Goal: Navigation & Orientation: Understand site structure

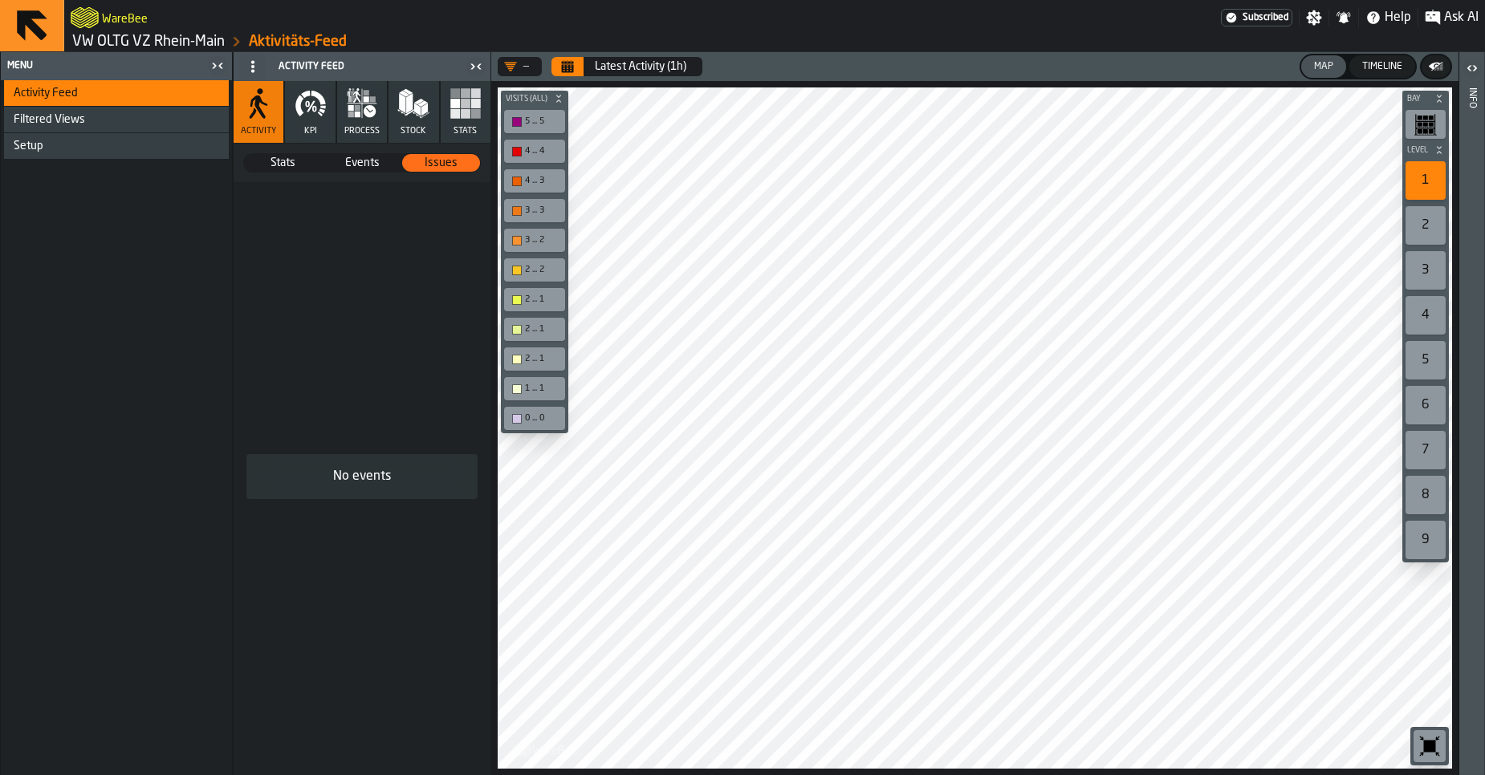
click at [118, 36] on link "VW OLTG VZ Rhein-Main" at bounding box center [148, 42] width 153 height 18
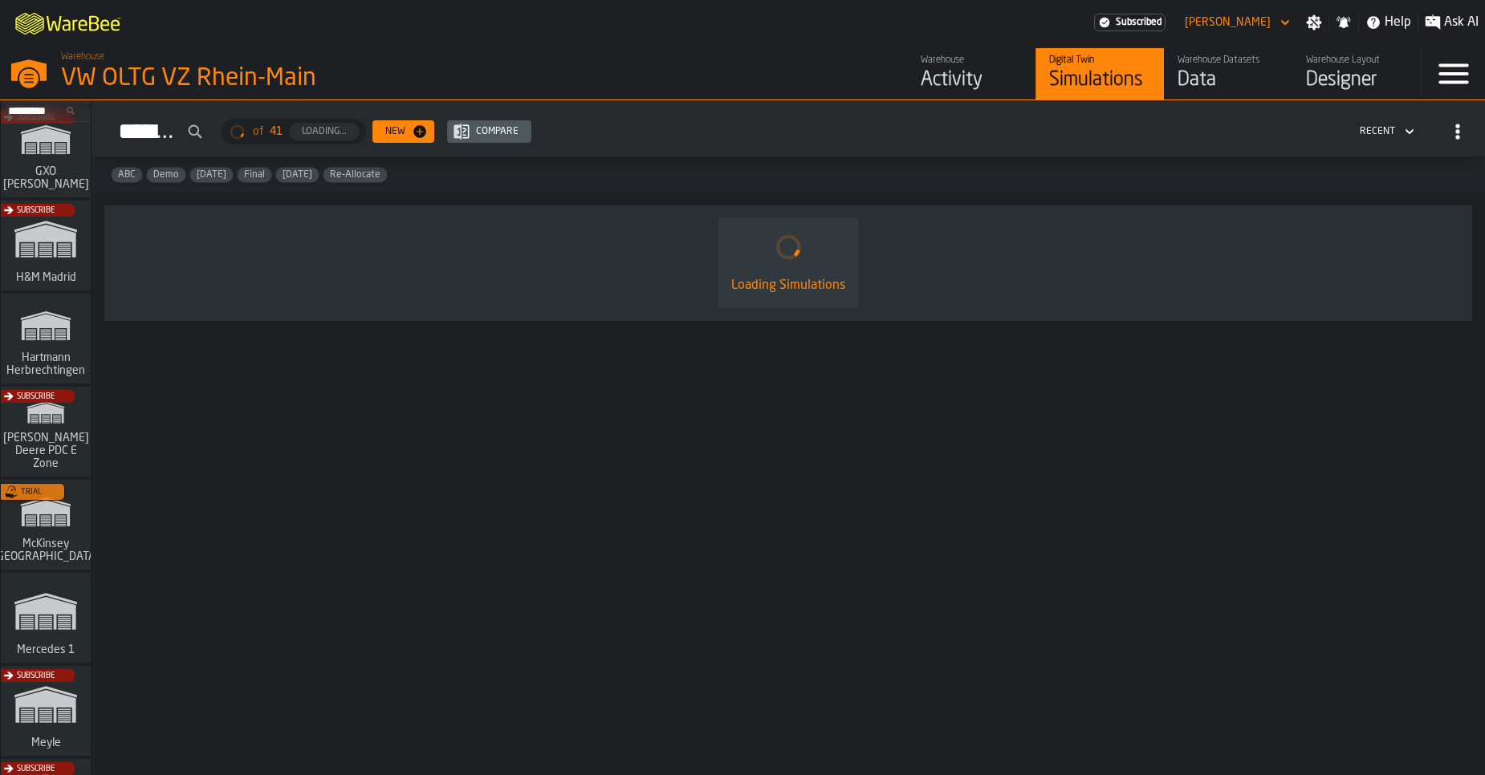
scroll to position [470, 0]
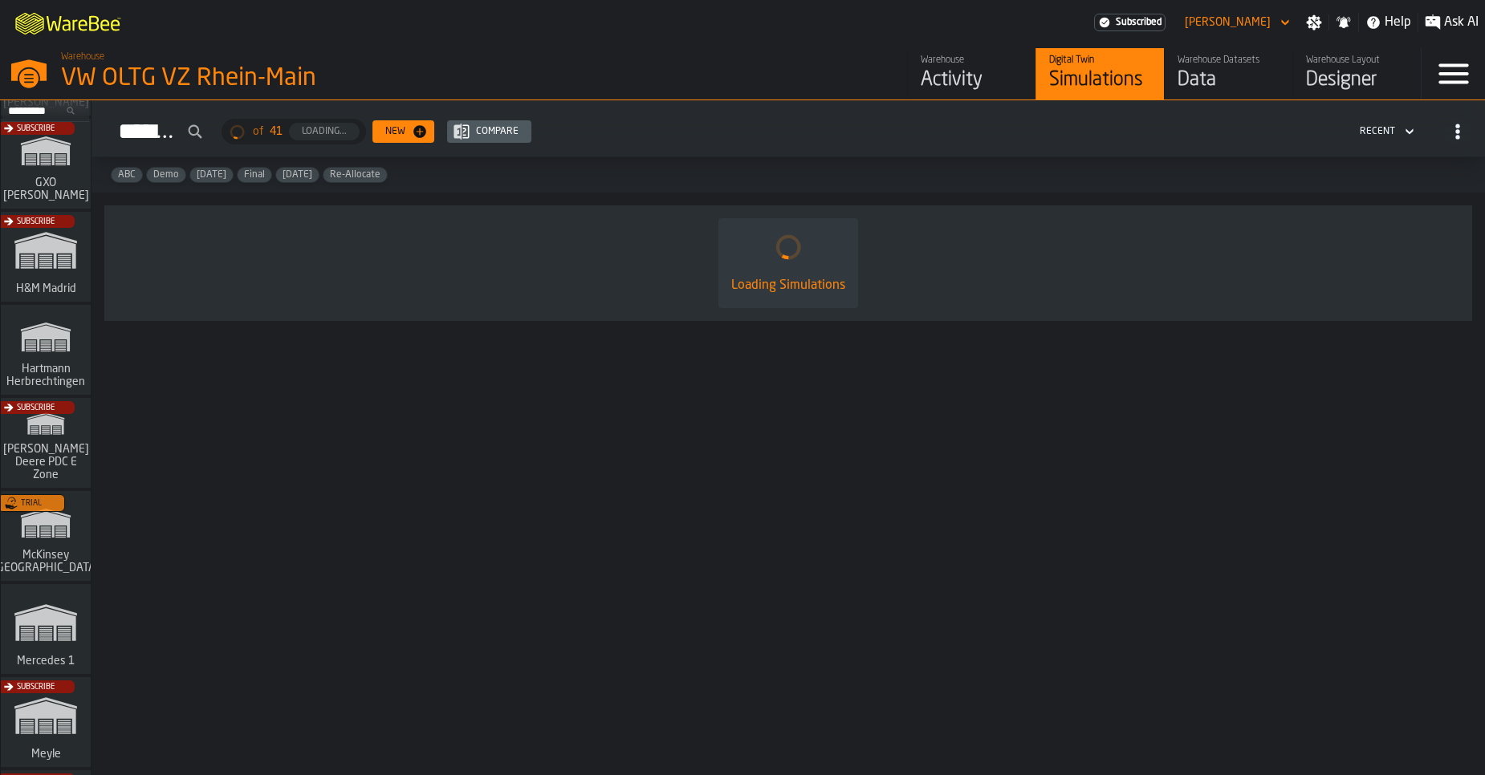
click at [31, 559] on div "Trial" at bounding box center [43, 540] width 90 height 93
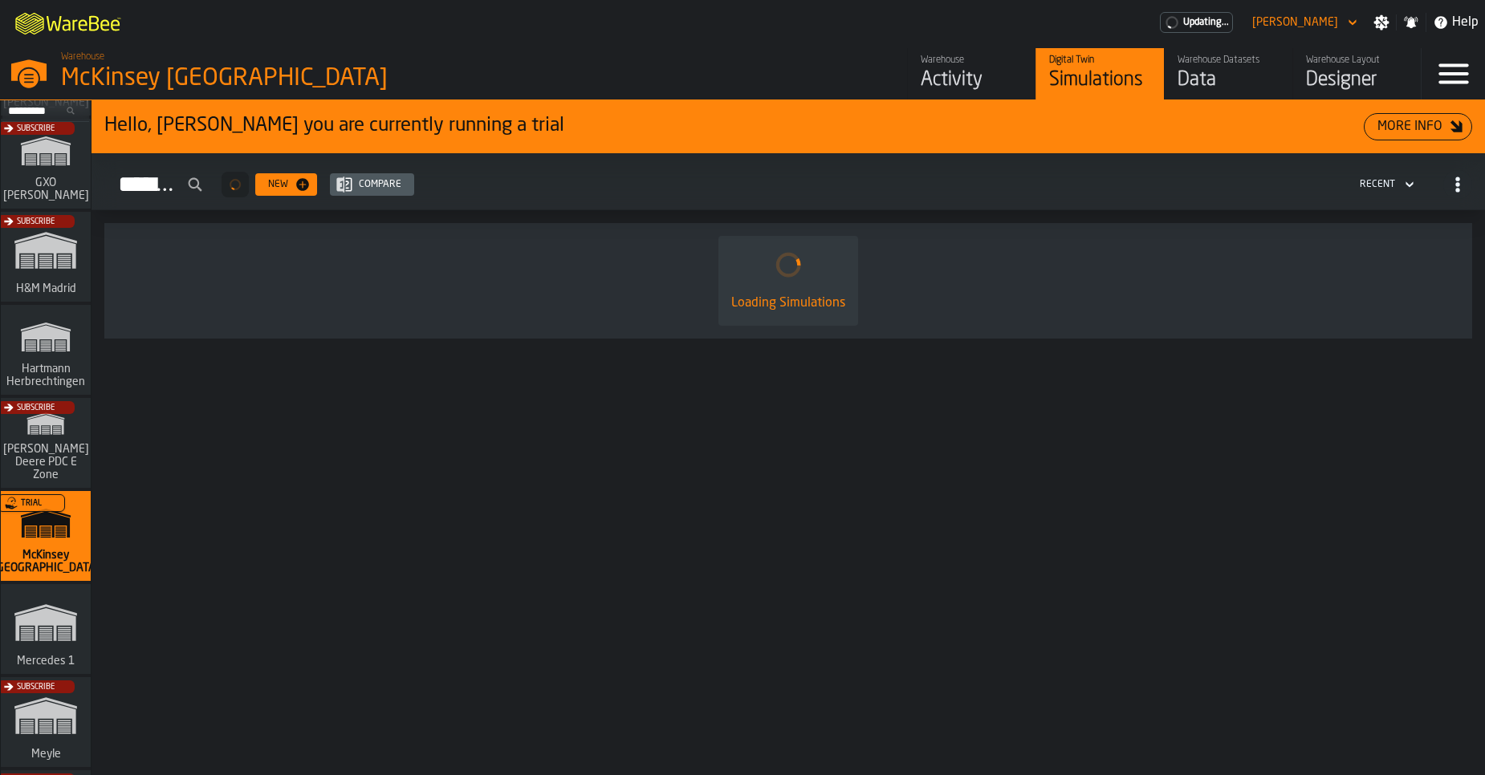
click at [1224, 81] on div "Data" at bounding box center [1228, 80] width 102 height 26
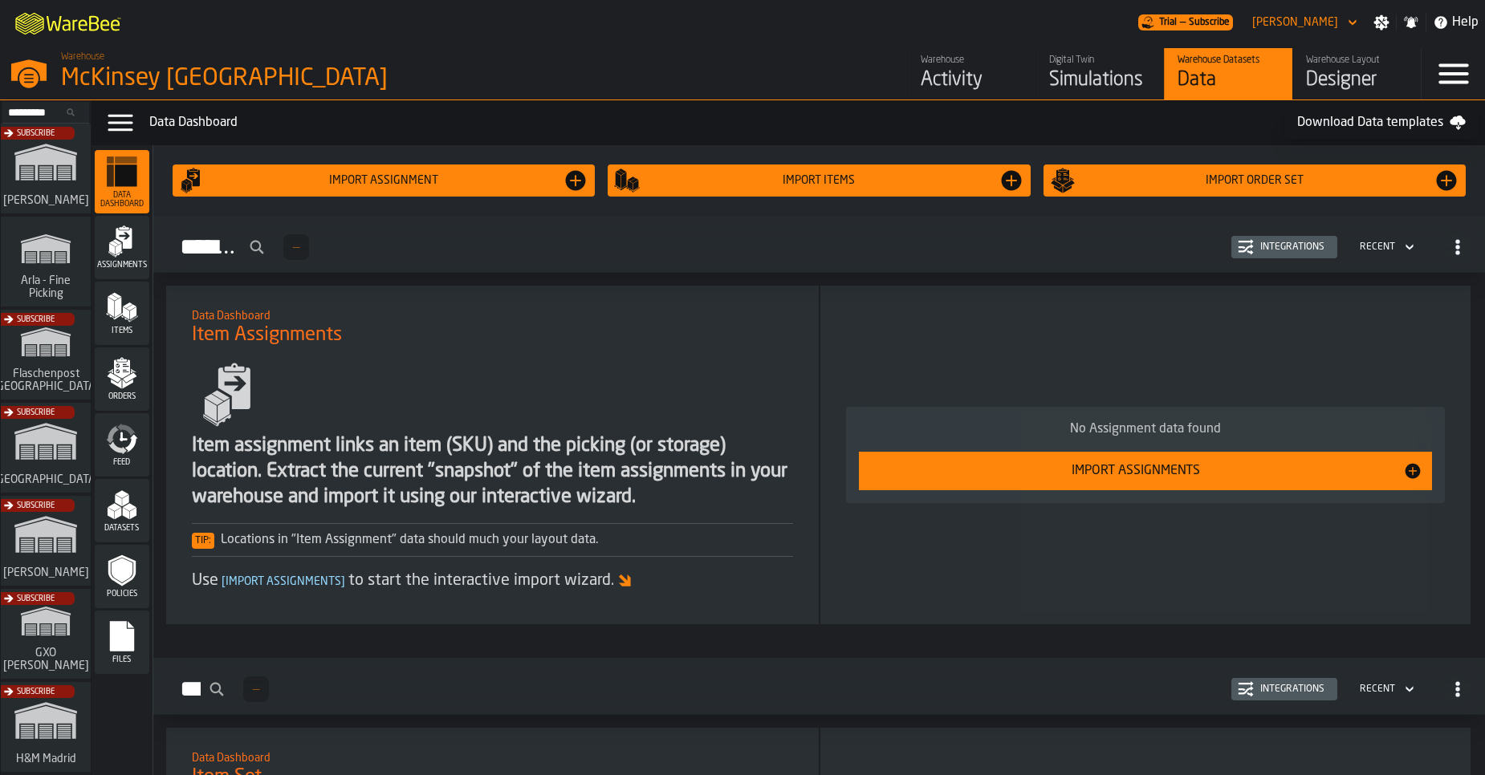
click at [1116, 82] on div "Simulations" at bounding box center [1100, 80] width 102 height 26
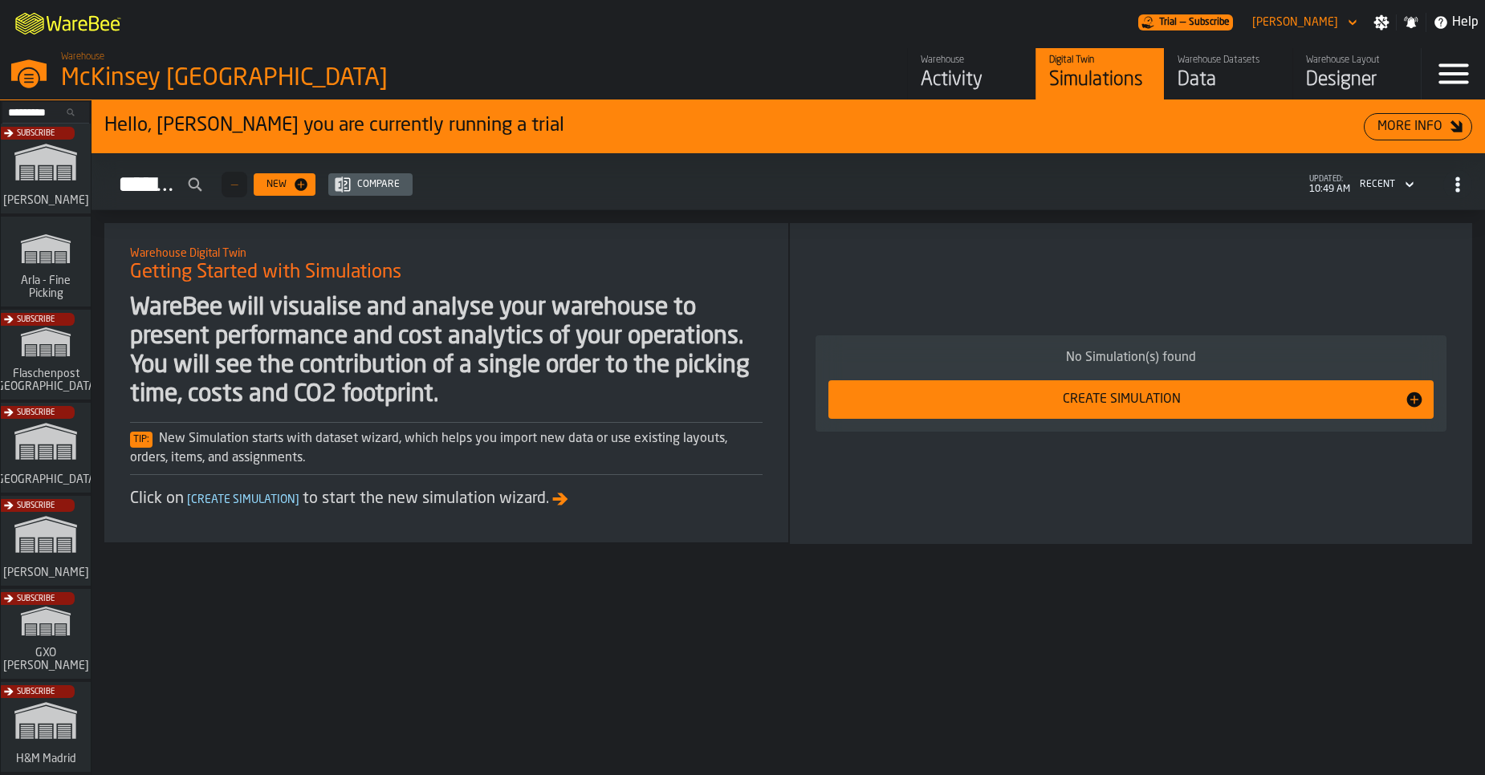
click at [969, 92] on div "Activity" at bounding box center [972, 80] width 102 height 26
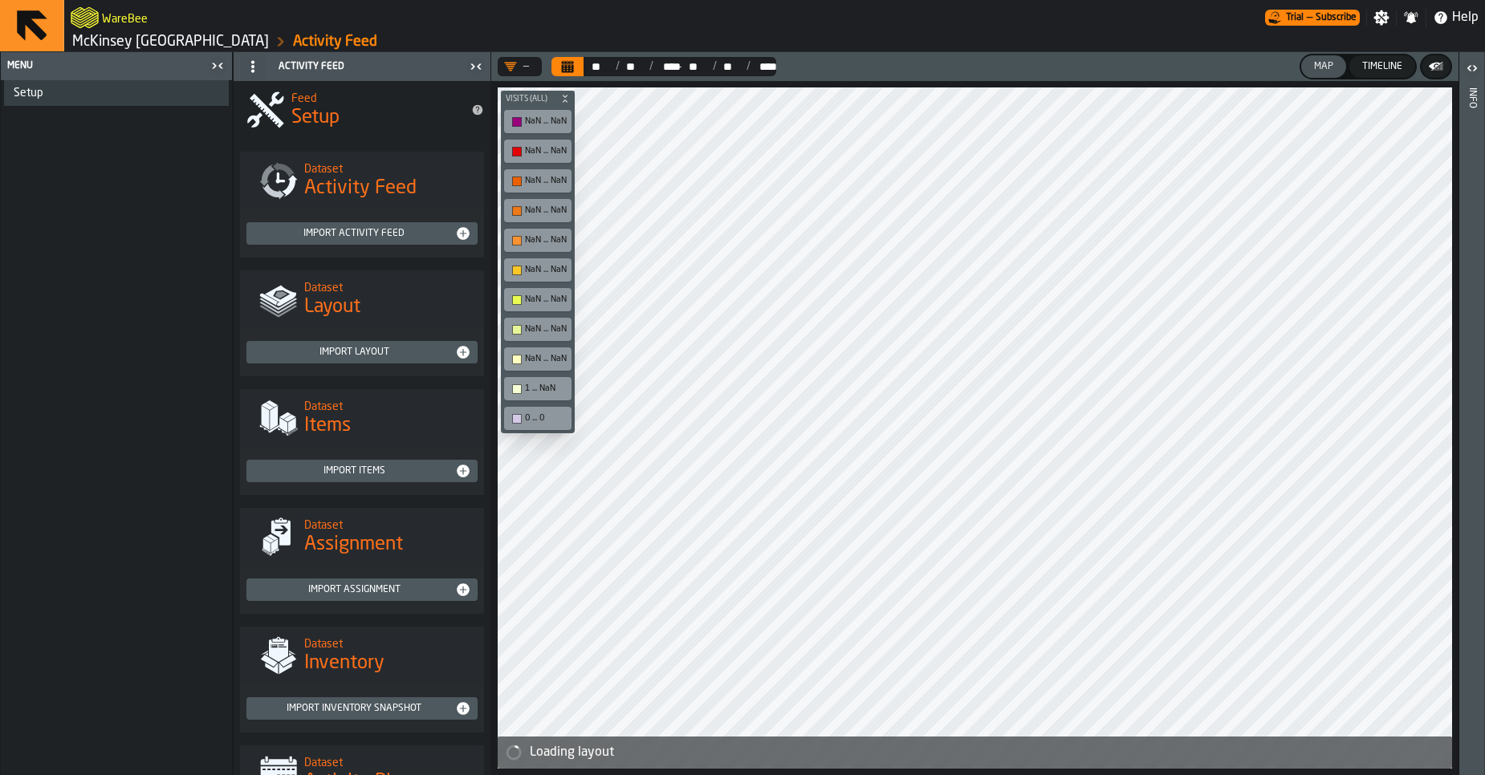
click at [144, 35] on link "McKinsey [GEOGRAPHIC_DATA]" at bounding box center [170, 42] width 197 height 18
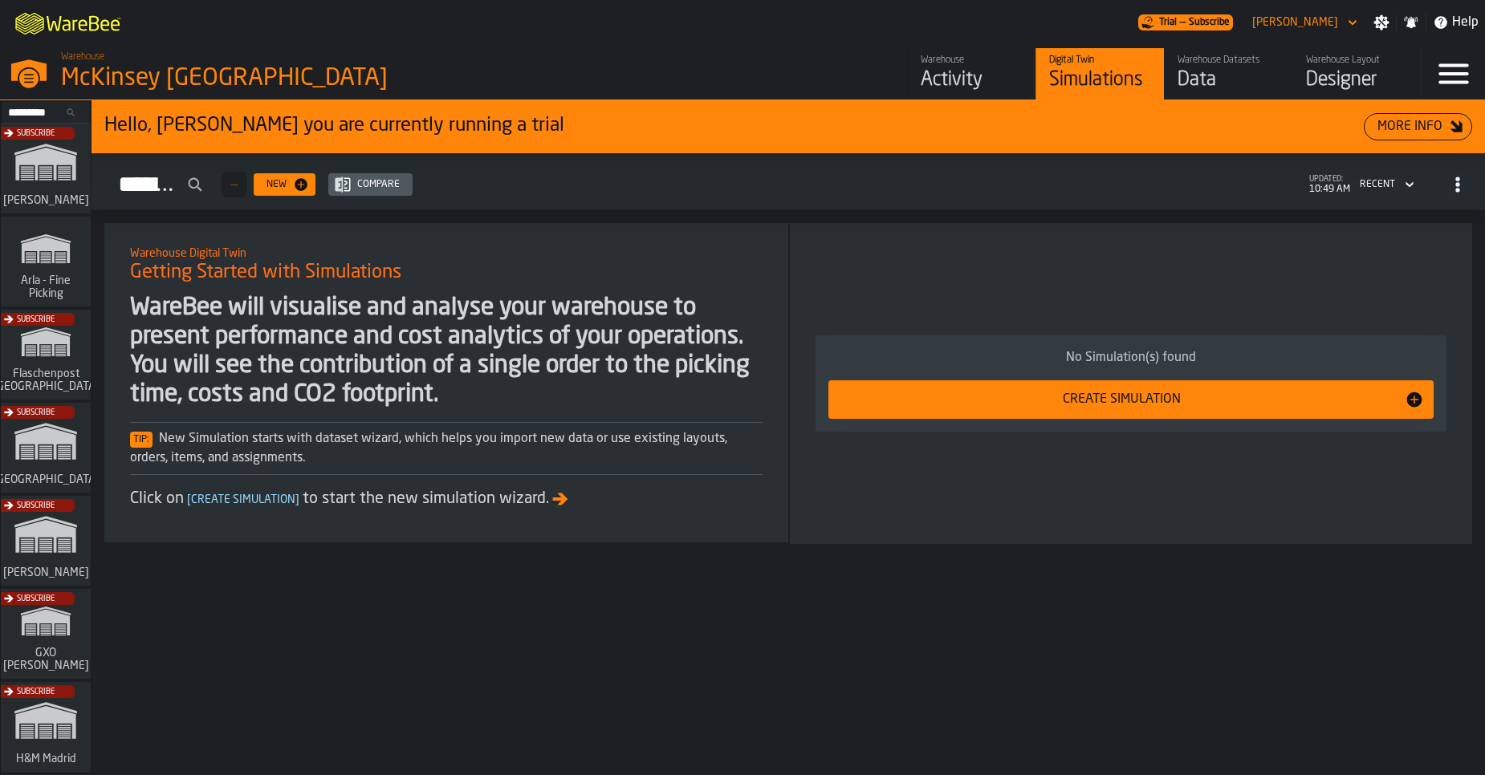
click at [1223, 92] on div "Data" at bounding box center [1228, 80] width 102 height 26
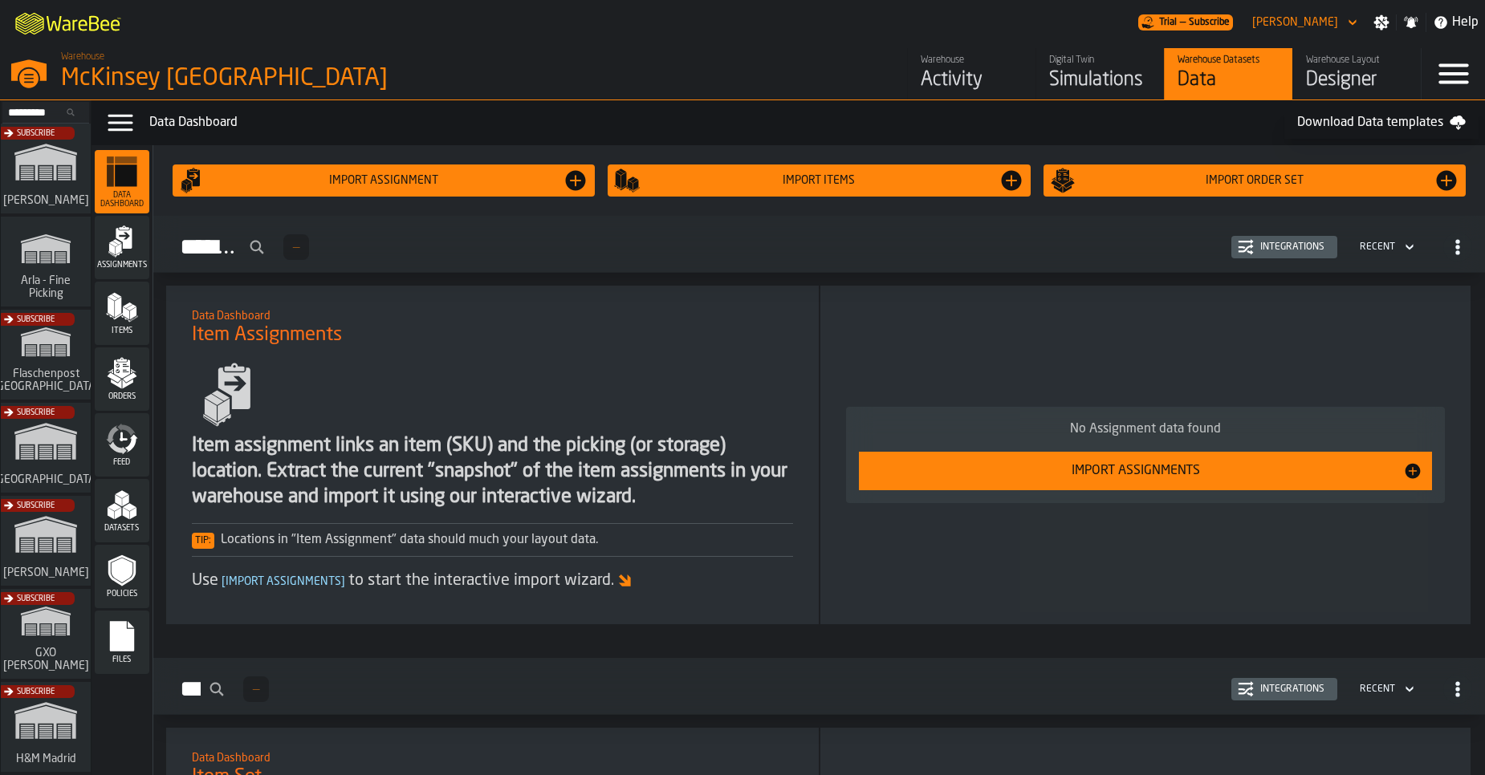
click at [1332, 87] on div "Designer" at bounding box center [1357, 80] width 102 height 26
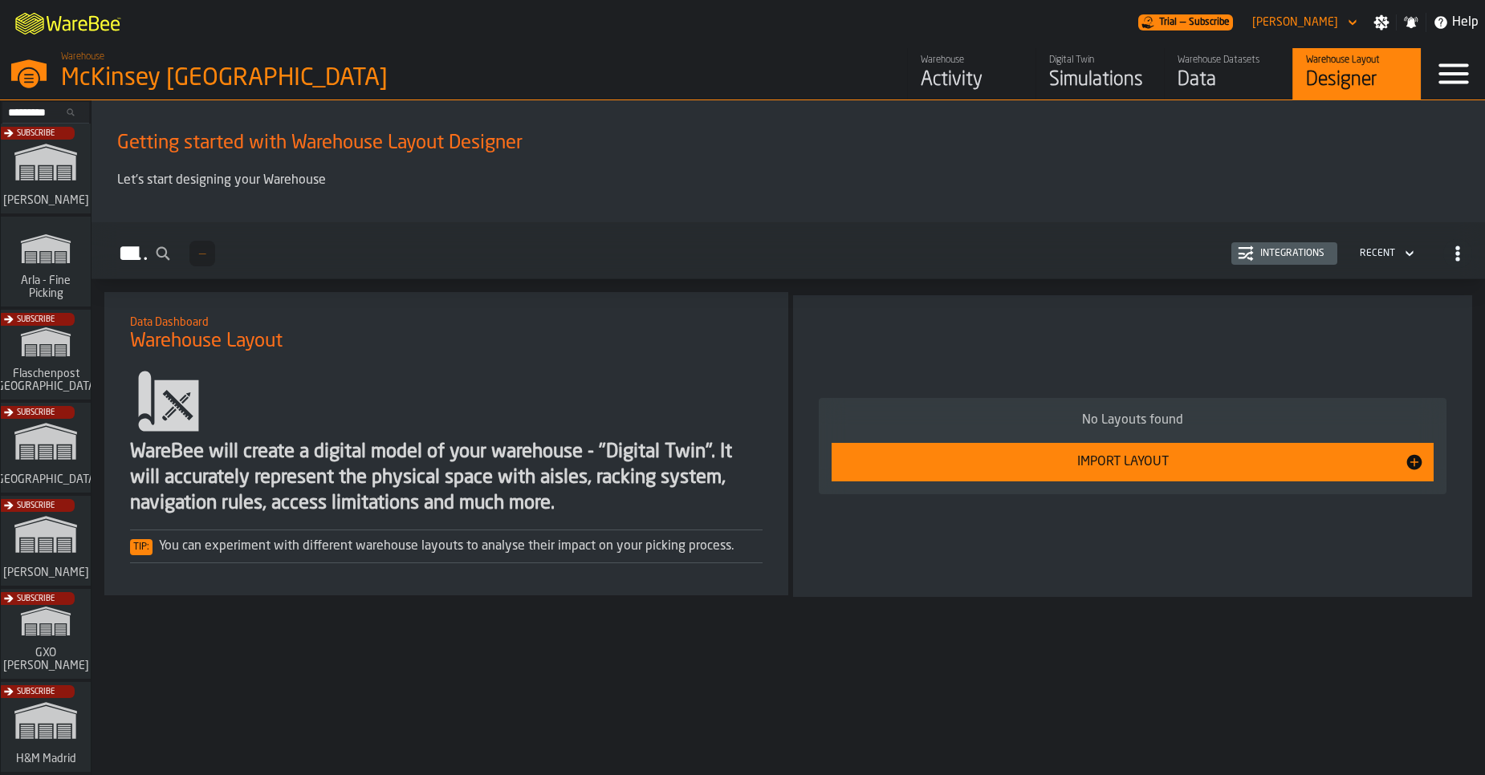
click at [1226, 79] on div "Data" at bounding box center [1228, 80] width 102 height 26
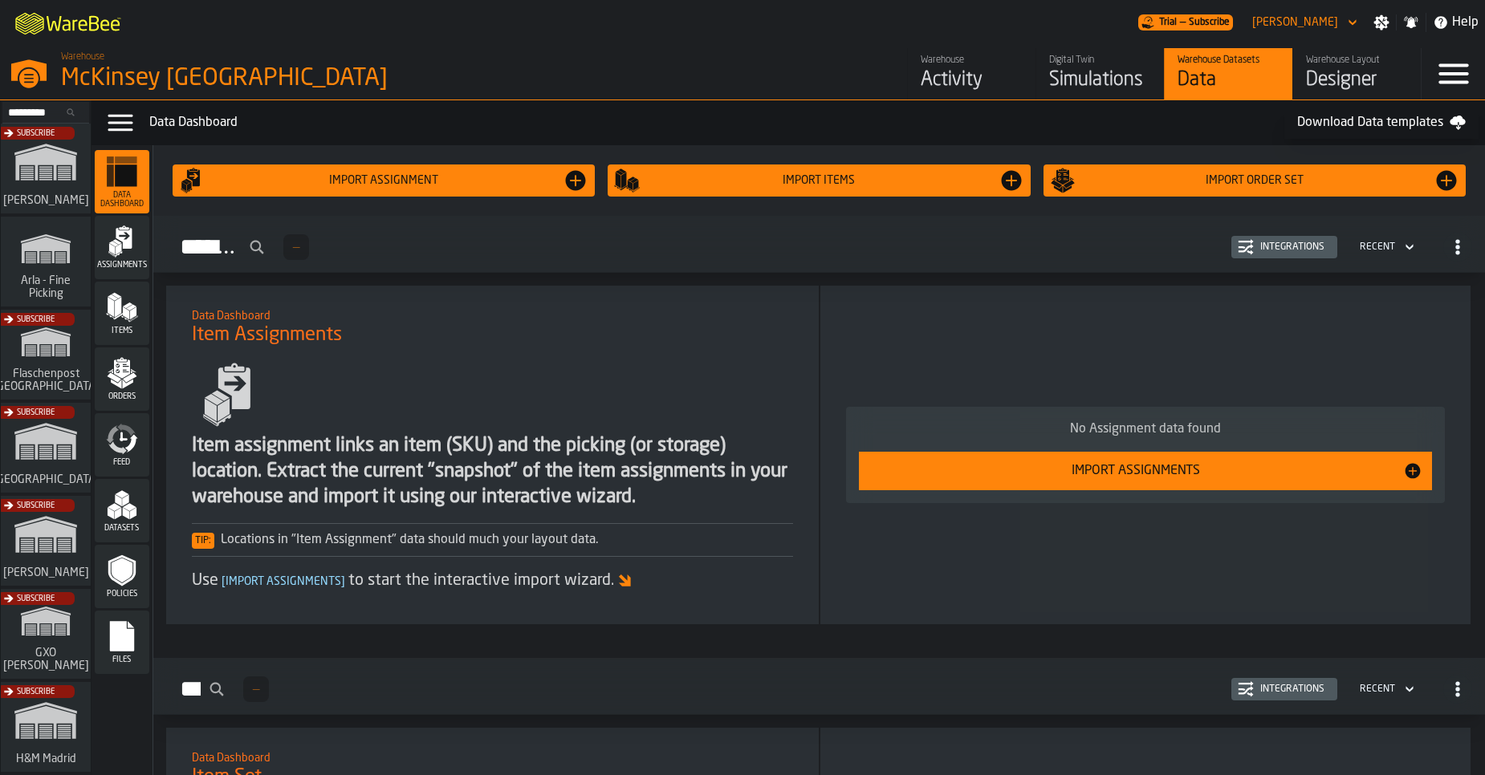
click at [131, 647] on rect "menu Files" at bounding box center [122, 642] width 24 height 11
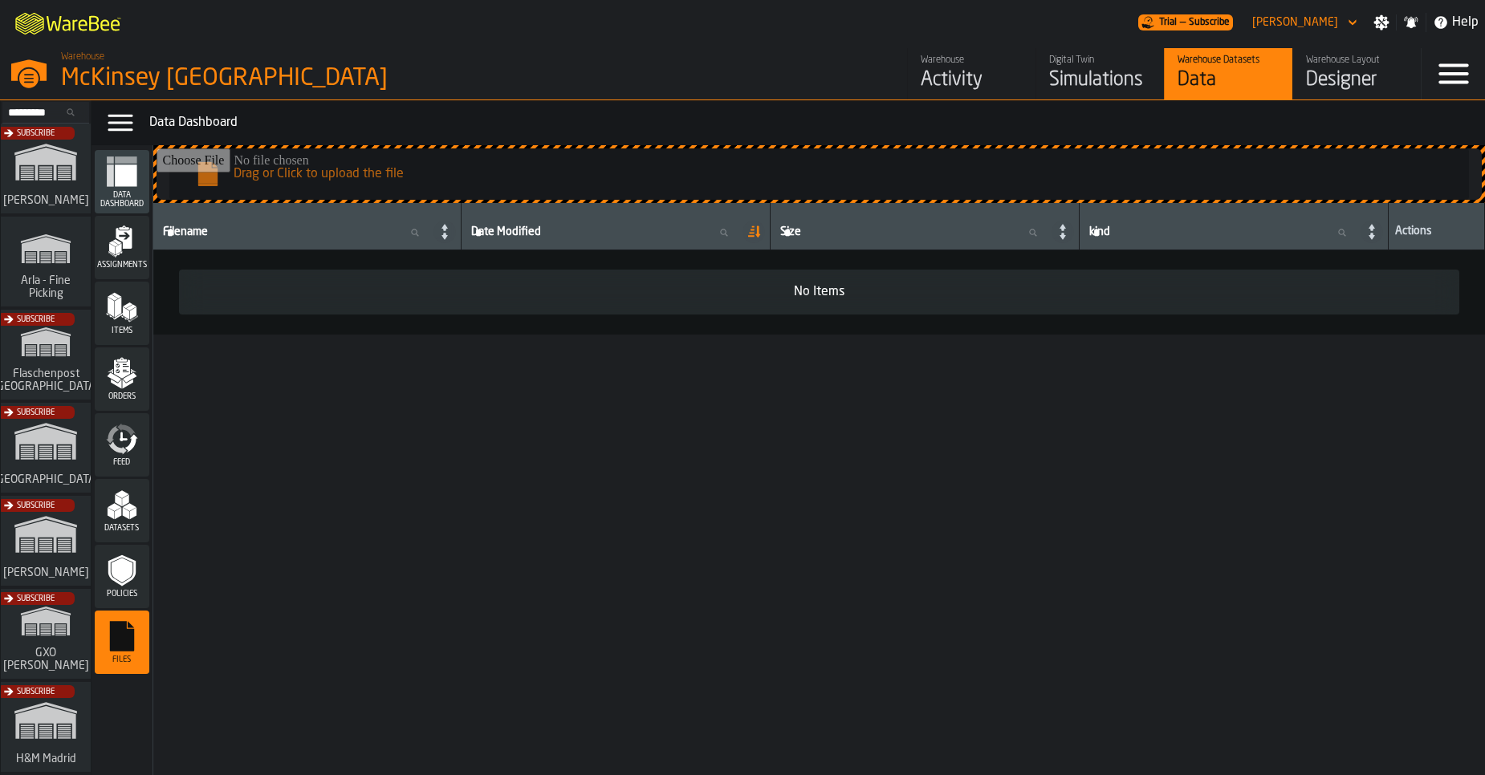
click at [132, 575] on icon "menu Policies" at bounding box center [122, 571] width 32 height 32
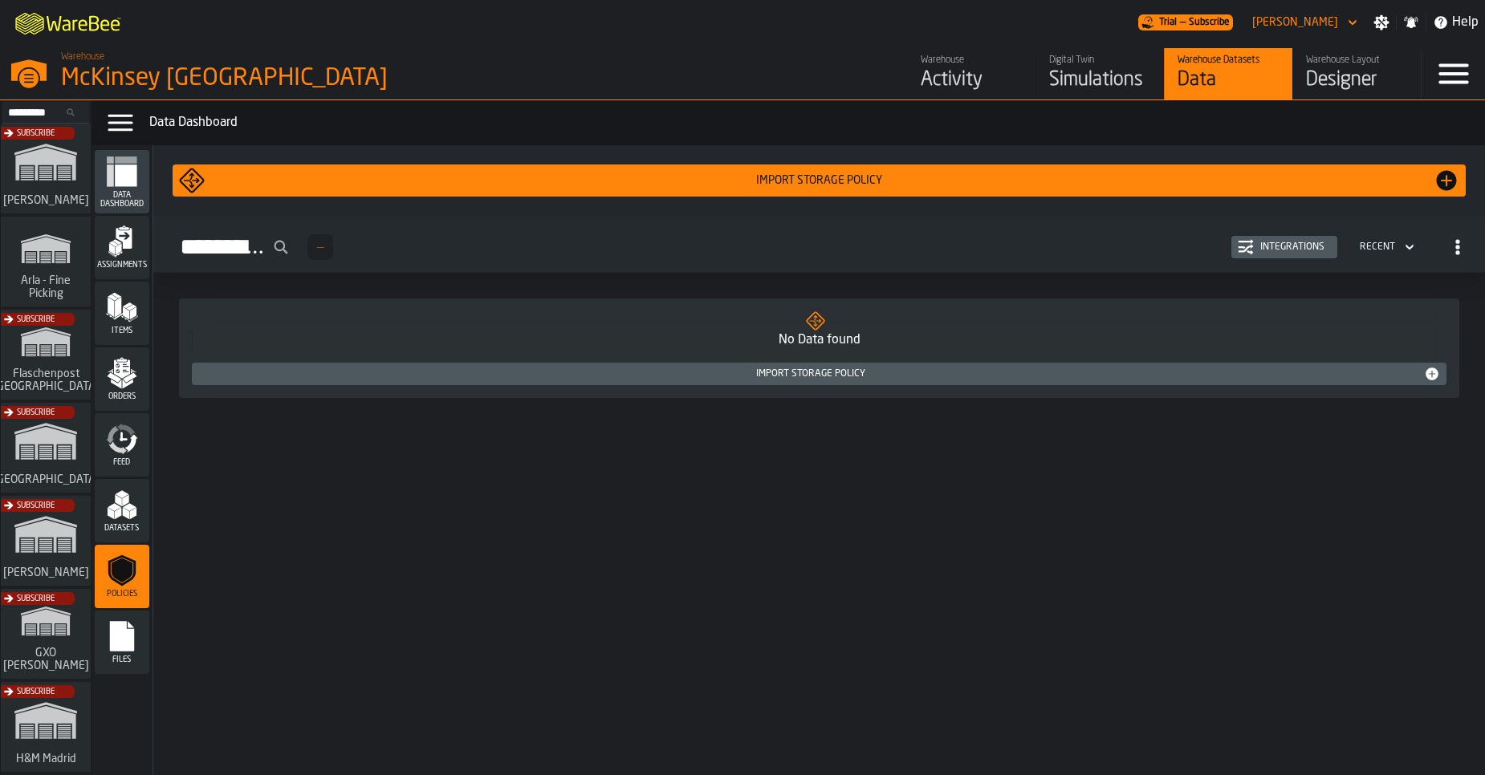
click at [986, 87] on div "Activity" at bounding box center [972, 80] width 102 height 26
